Goal: Check status: Check status

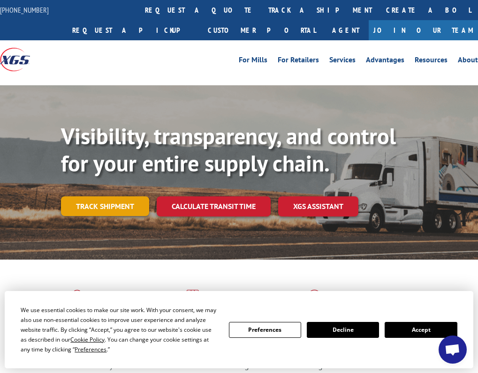
click at [116, 206] on link "Track shipment" at bounding box center [105, 206] width 88 height 20
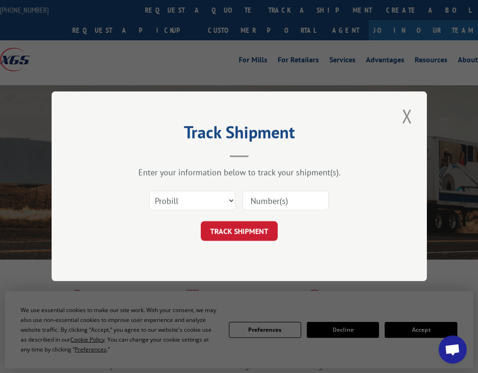
click at [284, 199] on input at bounding box center [285, 201] width 86 height 20
paste input "17386201BOL"
type input "17386201BOL"
click at [254, 230] on button "TRACK SHIPMENT" at bounding box center [239, 232] width 77 height 20
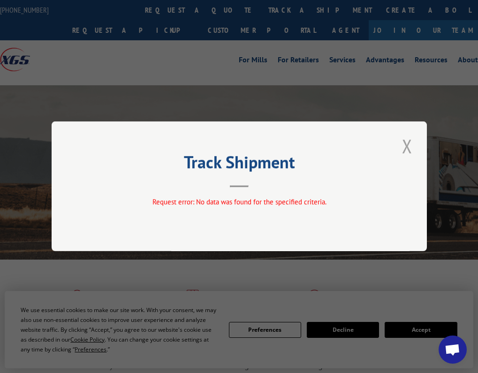
click at [408, 144] on button "Close modal" at bounding box center [407, 146] width 16 height 26
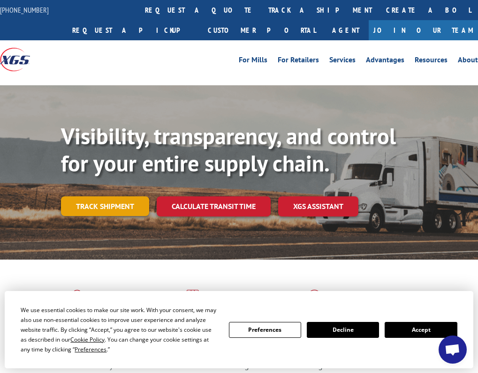
click at [120, 206] on link "Track shipment" at bounding box center [105, 206] width 88 height 20
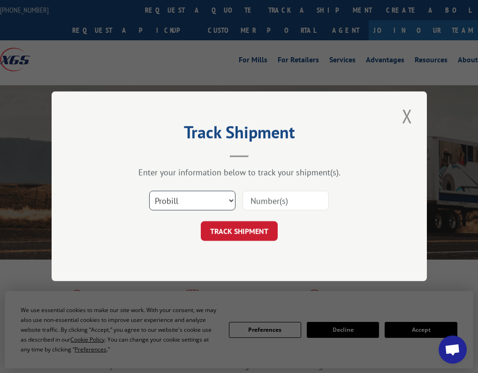
click at [178, 199] on select "Select category... Probill BOL PO" at bounding box center [192, 201] width 86 height 20
select select "po"
click at [149, 191] on select "Select category... Probill BOL PO" at bounding box center [192, 201] width 86 height 20
click at [263, 202] on input at bounding box center [285, 201] width 86 height 20
paste input "17386201BOL"
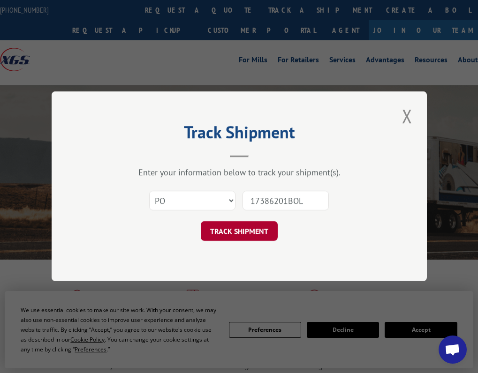
type input "17386201BOL"
click at [255, 229] on button "TRACK SHIPMENT" at bounding box center [239, 232] width 77 height 20
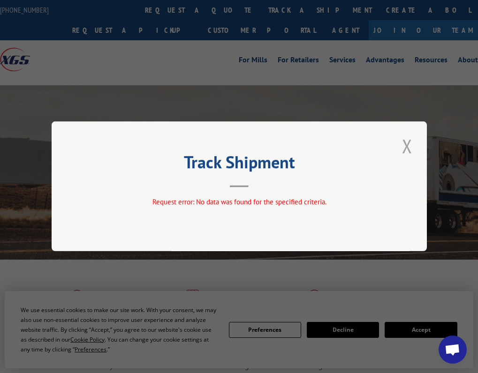
click at [404, 144] on button "Close modal" at bounding box center [407, 146] width 16 height 26
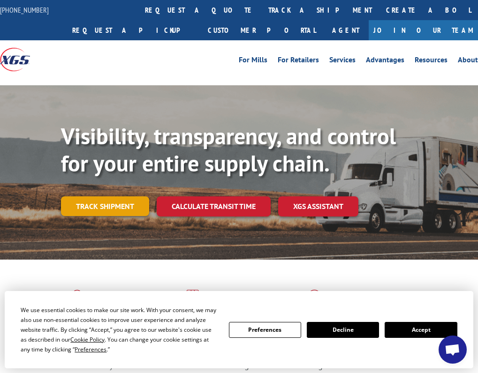
click at [125, 210] on link "Track shipment" at bounding box center [105, 206] width 88 height 20
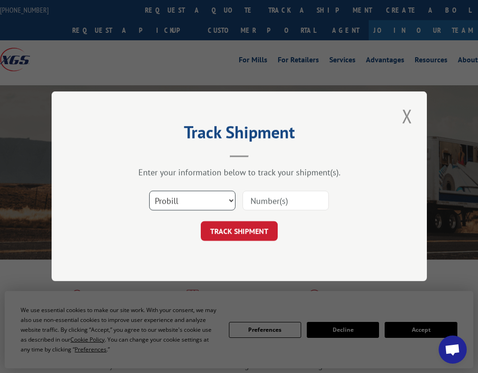
click at [177, 199] on select "Select category... Probill BOL PO" at bounding box center [192, 201] width 86 height 20
select select "bol"
click at [149, 191] on select "Select category... Probill BOL PO" at bounding box center [192, 201] width 86 height 20
click at [265, 197] on input at bounding box center [285, 201] width 86 height 20
paste input "17386201BOL"
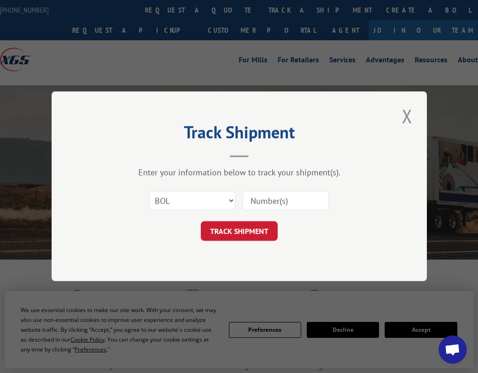
type input "17386201BOL"
click at [253, 227] on button "TRACK SHIPMENT" at bounding box center [239, 232] width 77 height 20
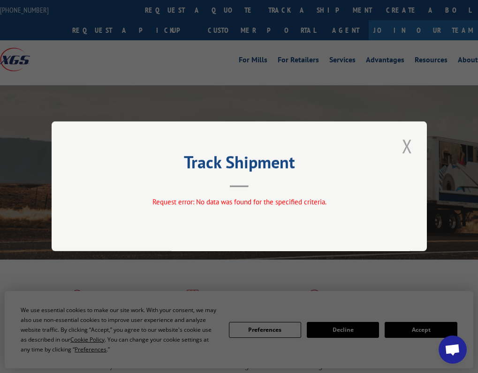
click at [408, 147] on button "Close modal" at bounding box center [407, 146] width 16 height 26
